Goal: Task Accomplishment & Management: Manage account settings

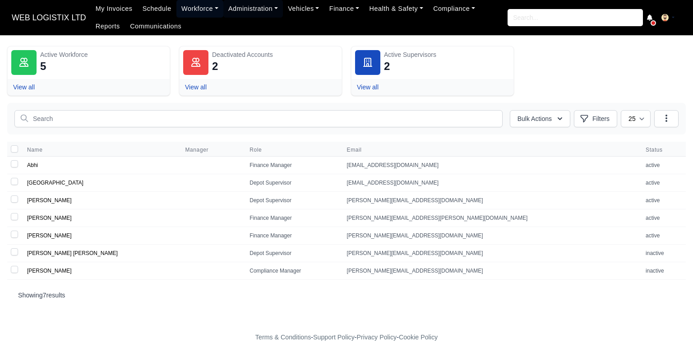
click at [181, 13] on link "Workforce" at bounding box center [199, 9] width 47 height 18
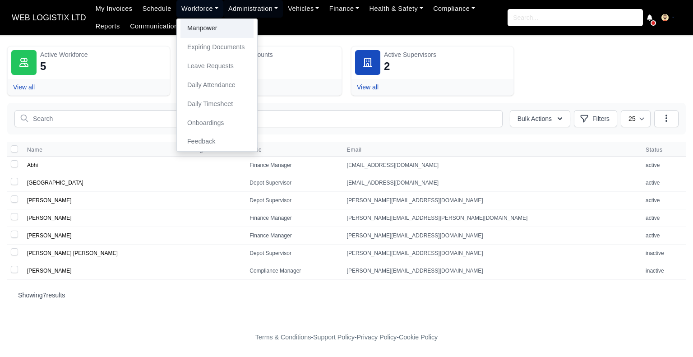
click at [191, 32] on link "Manpower" at bounding box center [217, 28] width 73 height 19
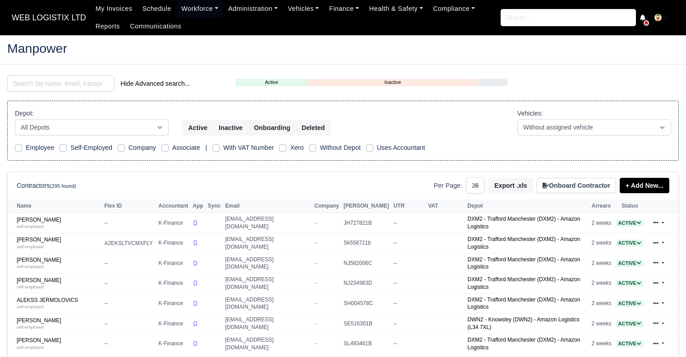
select select "25"
click at [88, 79] on input "search" at bounding box center [60, 83] width 107 height 16
click at [88, 79] on input "sug" at bounding box center [60, 83] width 107 height 16
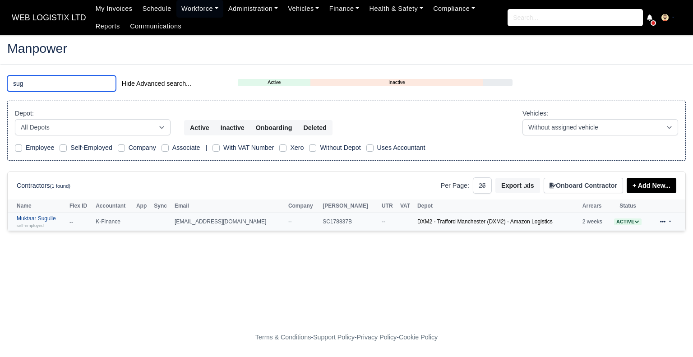
type input "sug"
click at [39, 219] on link "Muktaar Sugulle self-employed" at bounding box center [41, 221] width 48 height 13
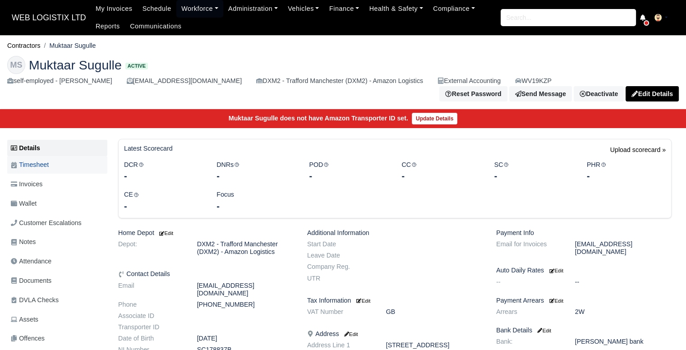
click at [70, 163] on link "Timesheet" at bounding box center [57, 165] width 100 height 18
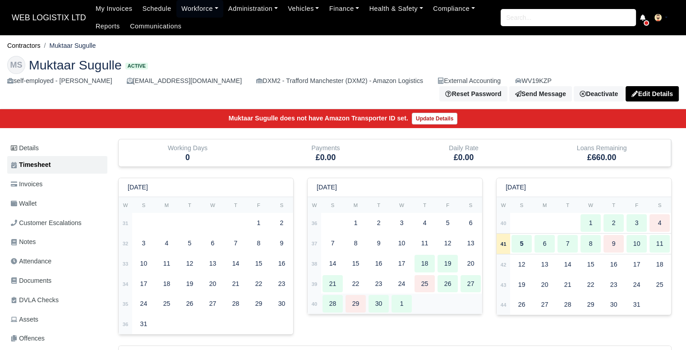
click at [458, 296] on td at bounding box center [447, 304] width 69 height 20
type input "51"
type input "28"
type input "27"
type input "31"
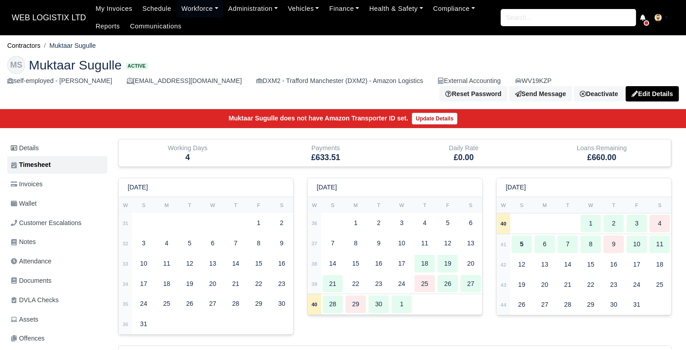
type input "1"
click at [464, 275] on div "27" at bounding box center [471, 284] width 20 height 18
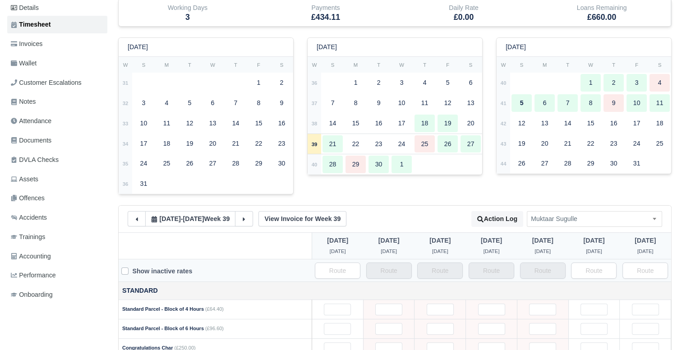
scroll to position [147, 0]
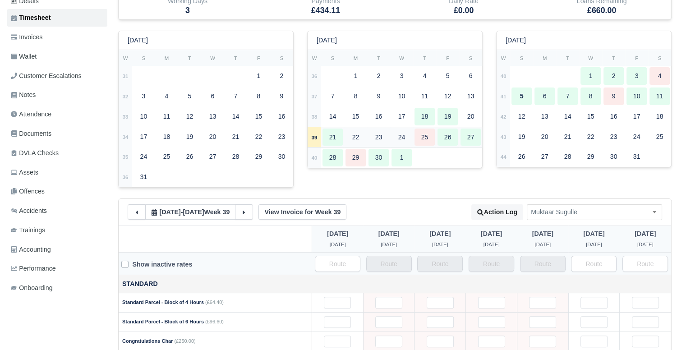
click at [439, 131] on div "26" at bounding box center [448, 138] width 20 height 18
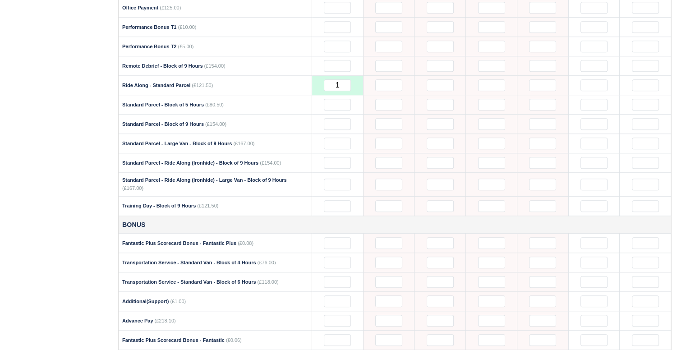
scroll to position [783, 0]
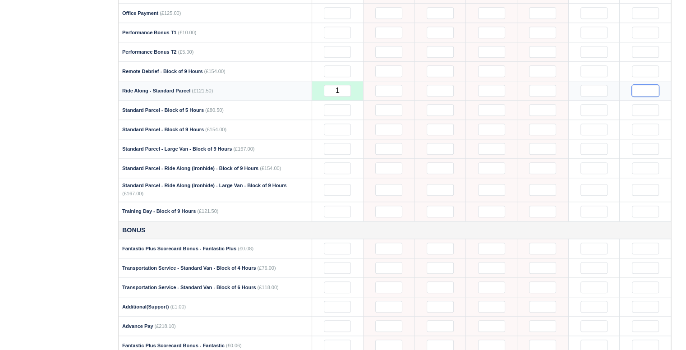
click at [653, 85] on input "text" at bounding box center [645, 91] width 27 height 12
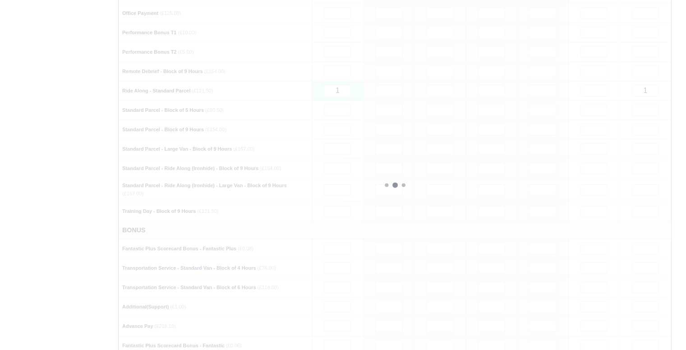
click at [682, 95] on div "Details Timesheet Invoices Wallet Customer Escalations Notes Attendance" at bounding box center [342, 68] width 685 height 1425
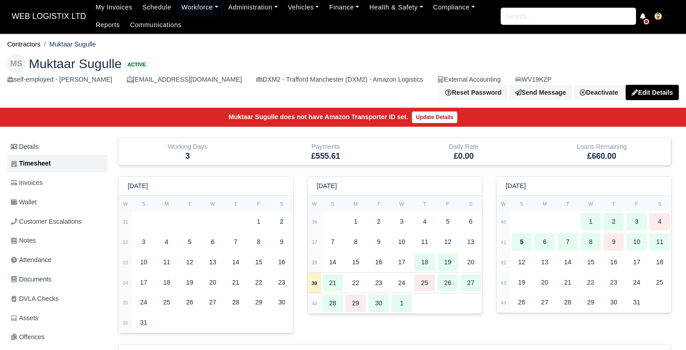
scroll to position [0, 0]
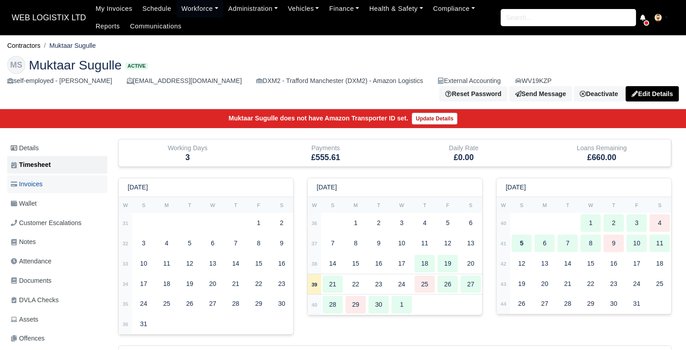
click at [85, 181] on link "Invoices" at bounding box center [57, 185] width 100 height 18
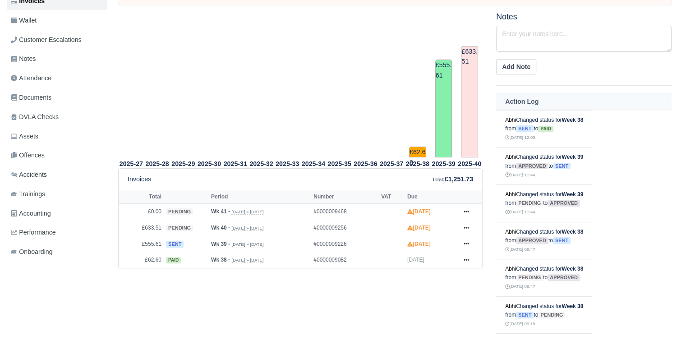
scroll to position [184, 0]
click at [467, 241] on icon at bounding box center [466, 243] width 5 height 5
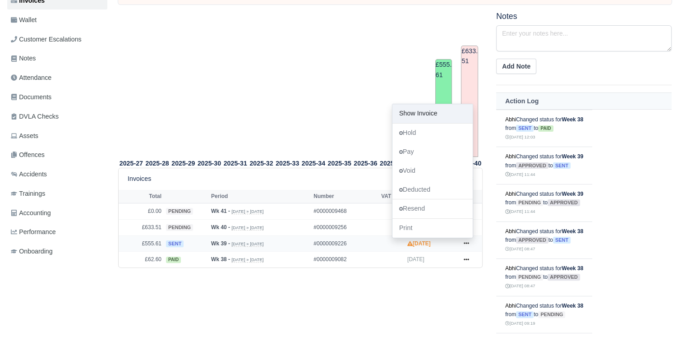
click at [428, 112] on link "Show Invoice" at bounding box center [433, 113] width 80 height 19
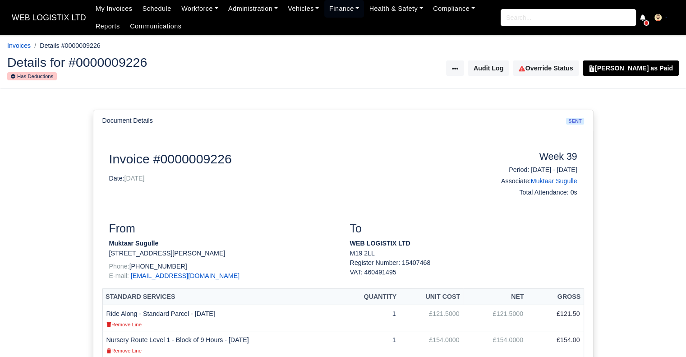
click at [428, 112] on div "Document Details sent" at bounding box center [343, 120] width 500 height 21
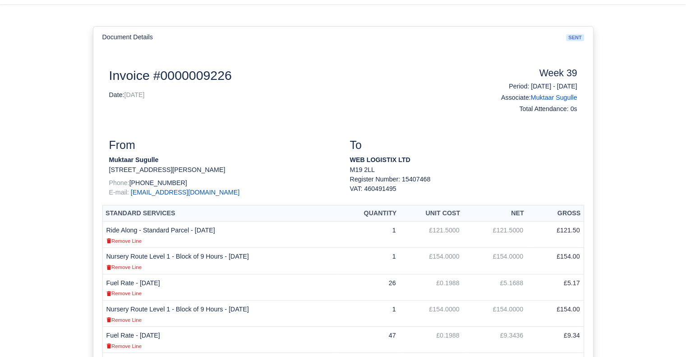
scroll to position [71, 0]
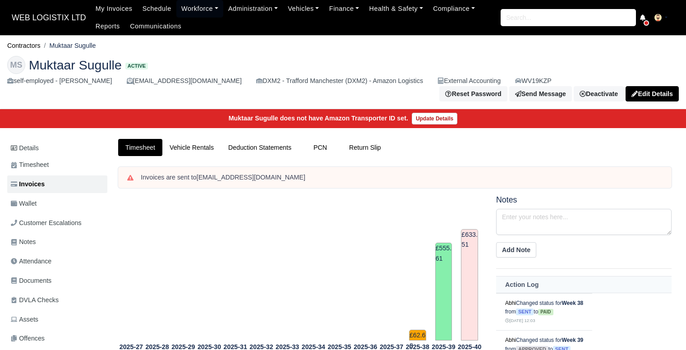
scroll to position [184, 0]
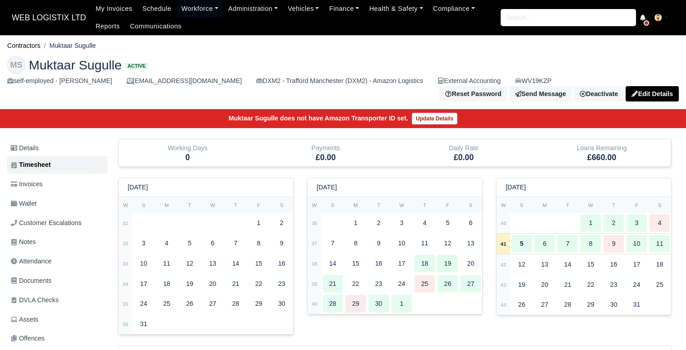
click at [444, 279] on div "26" at bounding box center [448, 284] width 20 height 18
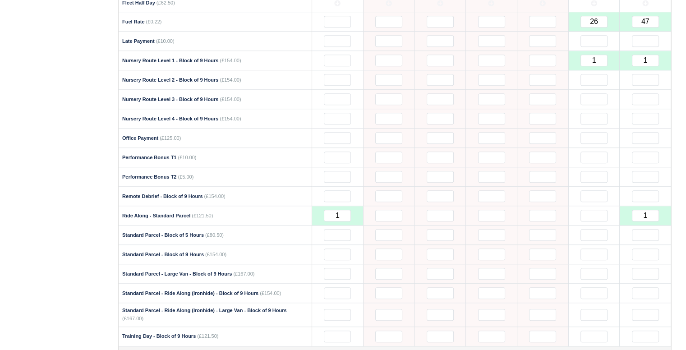
scroll to position [656, 0]
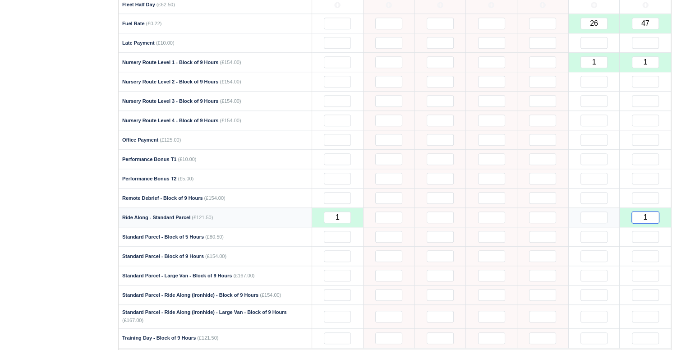
click at [651, 212] on input "1" at bounding box center [645, 218] width 27 height 12
click at [642, 173] on input "text" at bounding box center [645, 179] width 27 height 12
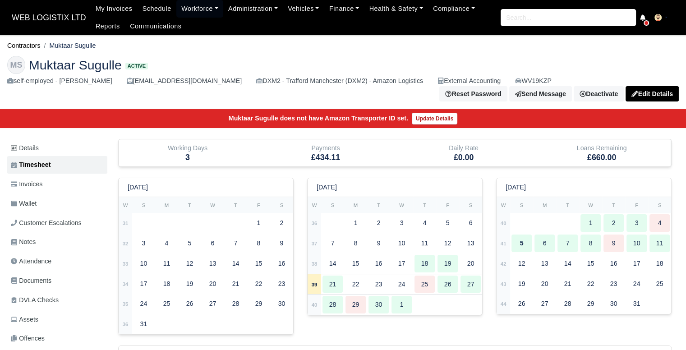
click at [28, 23] on span "WEB LOGISTIX LTD" at bounding box center [48, 18] width 83 height 18
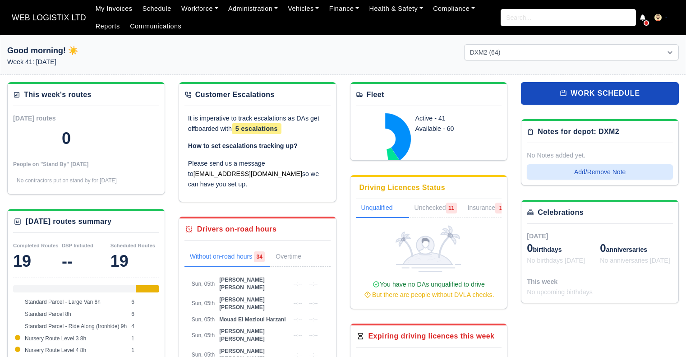
select select "1"
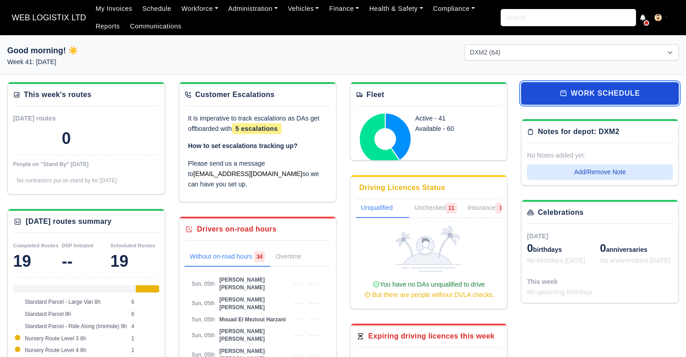
click at [561, 87] on link "work schedule" at bounding box center [600, 93] width 158 height 23
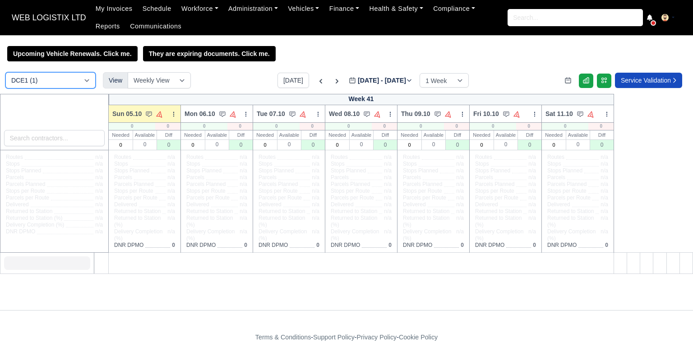
click at [26, 81] on select "DCE1 (1) DWN2 (43) DXM2 (64)" at bounding box center [50, 80] width 90 height 16
select select "1"
click at [5, 73] on select "DCE1 (1) DWN2 (43) DXM2 (64)" at bounding box center [50, 80] width 90 height 16
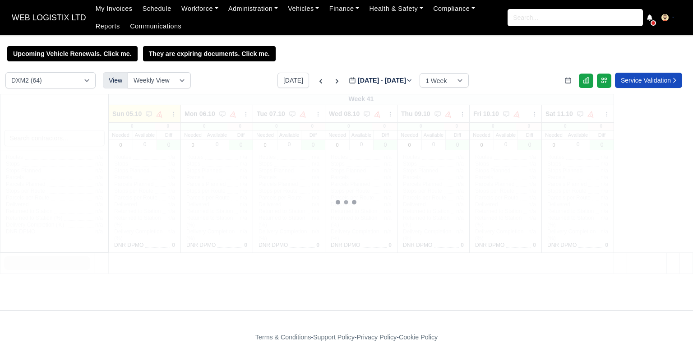
click at [69, 137] on div at bounding box center [346, 202] width 693 height 216
click at [69, 137] on div "Week 41 Sun 05.10" at bounding box center [346, 202] width 693 height 216
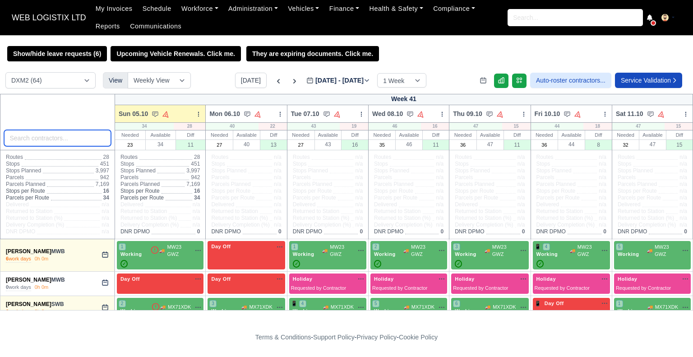
click at [69, 137] on input "search" at bounding box center [57, 138] width 107 height 16
type input "mukt"
click at [274, 82] on icon at bounding box center [278, 81] width 9 height 9
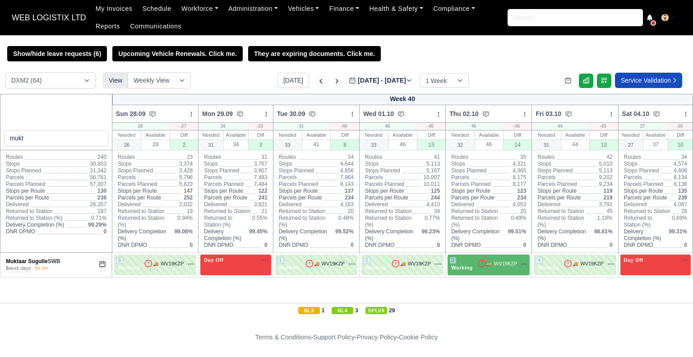
click at [316, 82] on icon at bounding box center [320, 81] width 9 height 9
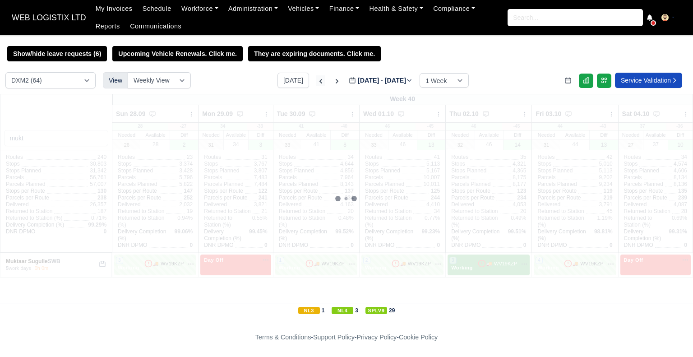
type input "2025-09-21"
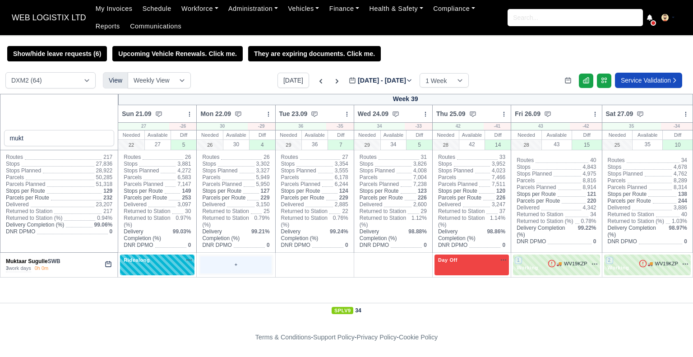
click at [232, 268] on div "+" at bounding box center [235, 264] width 71 height 17
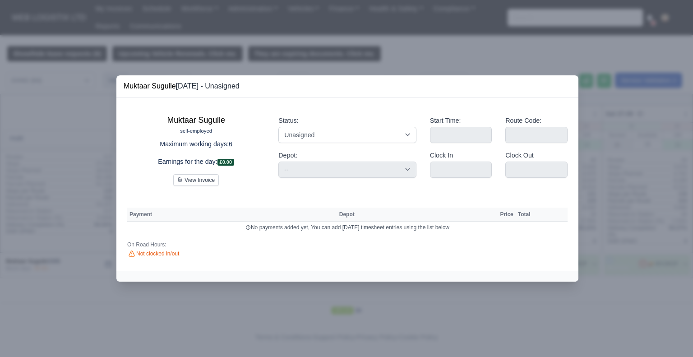
click at [236, 266] on div "Muktaar Sugulle self-employed Maximum working days: 6 Earnings for the day: £0.…" at bounding box center [347, 183] width 462 height 173
click at [318, 125] on div "Status: Working Day Off Stand By Holiday Other Depot In Office OSM Ridealong Nu…" at bounding box center [347, 130] width 138 height 28
click at [317, 130] on select "Working Day Off Stand By Holiday Other Depot In Office OSM Ridealong Nursery 1 …" at bounding box center [347, 135] width 138 height 16
select select "Training"
click at [278, 127] on select "Working Day Off Stand By Holiday Other Depot In Office OSM Ridealong Nursery 1 …" at bounding box center [347, 135] width 138 height 16
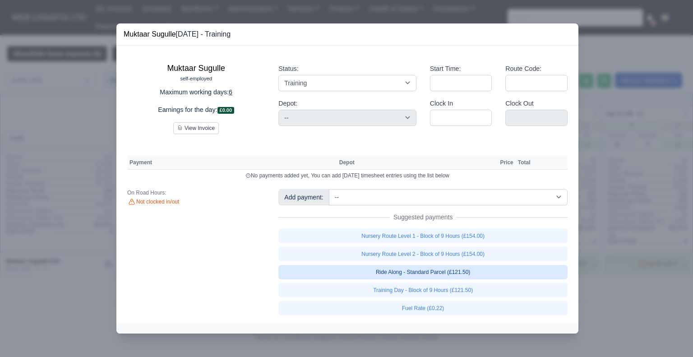
click at [451, 275] on link "Ride Along - Standard Parcel (£121.50)" at bounding box center [422, 272] width 289 height 14
select select "1"
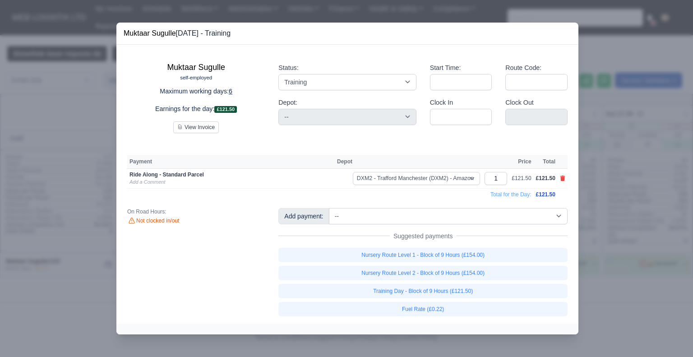
click at [615, 253] on div at bounding box center [346, 178] width 693 height 357
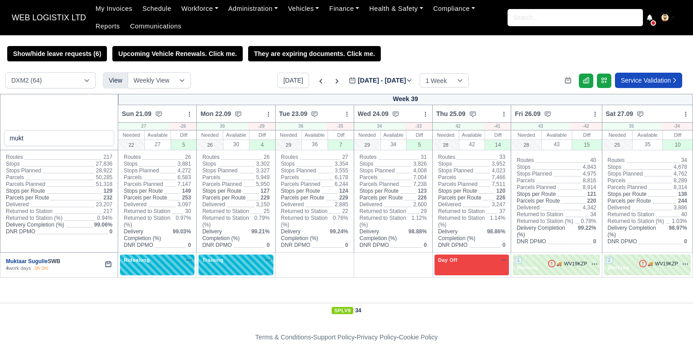
click at [27, 264] on link "Muktaar Sugulle" at bounding box center [27, 261] width 42 height 6
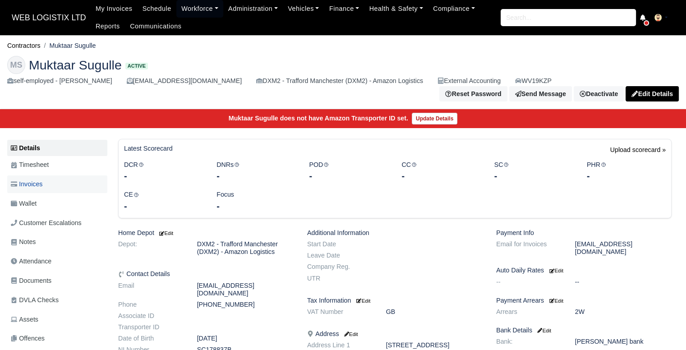
click at [83, 183] on link "Invoices" at bounding box center [57, 185] width 100 height 18
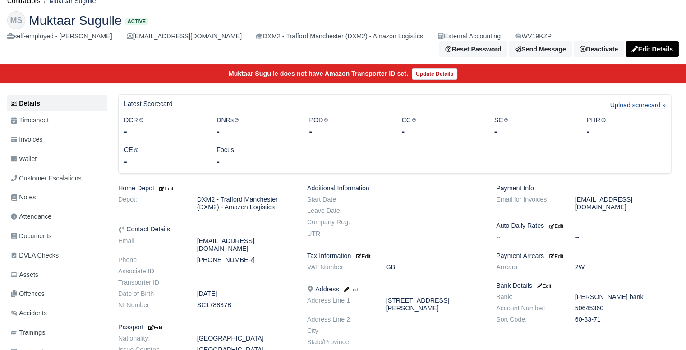
scroll to position [34, 0]
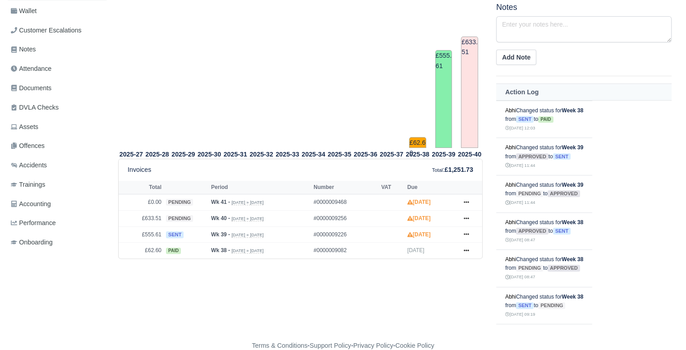
scroll to position [203, 0]
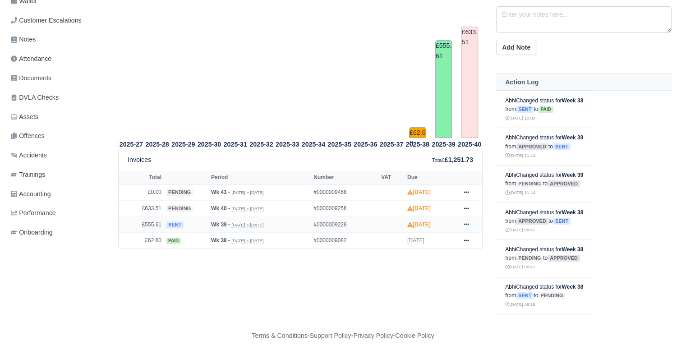
click at [464, 222] on icon at bounding box center [466, 224] width 5 height 5
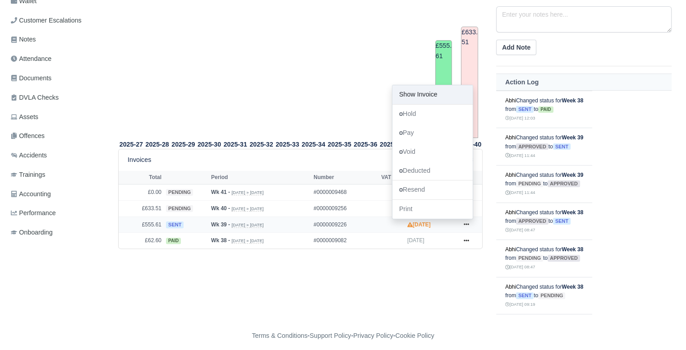
click at [426, 88] on link "Show Invoice" at bounding box center [433, 94] width 80 height 19
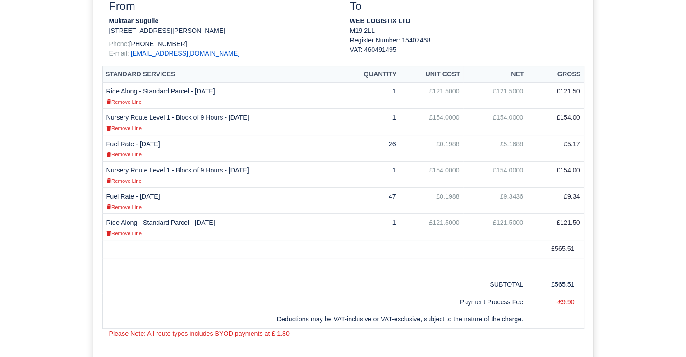
scroll to position [224, 0]
